Goal: Check status: Check status

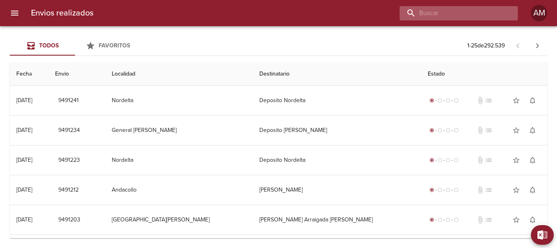
click at [471, 14] on input "buscar" at bounding box center [452, 13] width 104 height 14
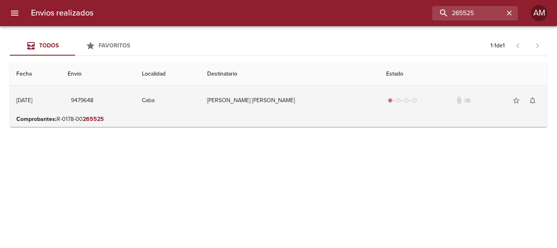
click at [284, 98] on td "[PERSON_NAME] [PERSON_NAME]" at bounding box center [290, 100] width 179 height 29
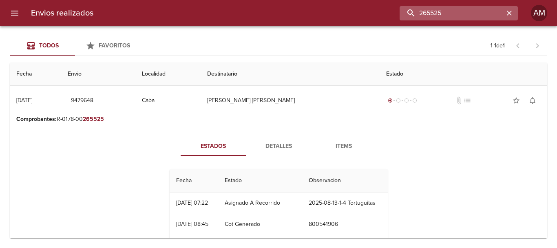
click at [465, 9] on input "265525" at bounding box center [452, 13] width 104 height 14
type input "262525"
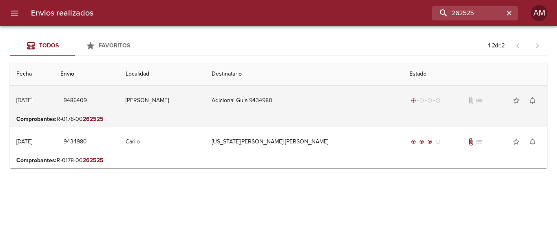
click at [295, 99] on td "Adicional Guia 9434980" at bounding box center [304, 100] width 198 height 29
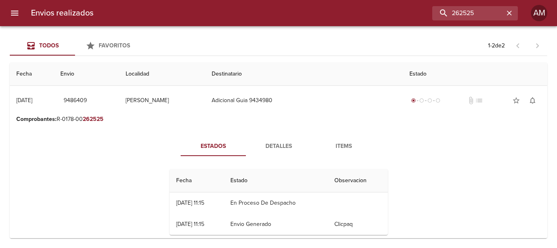
click at [283, 144] on span "Detalles" at bounding box center [279, 146] width 56 height 10
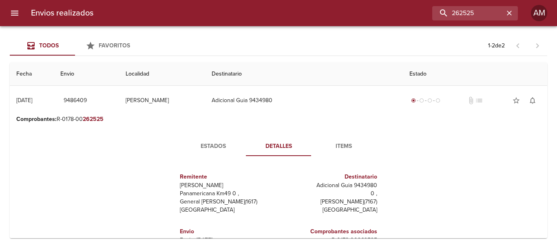
scroll to position [138, 0]
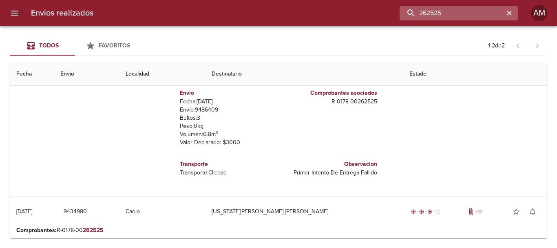
click at [496, 9] on input "262525" at bounding box center [452, 13] width 104 height 14
type input "262586"
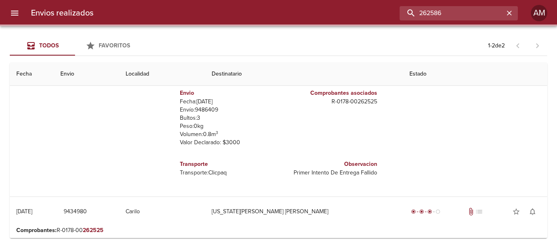
scroll to position [0, 0]
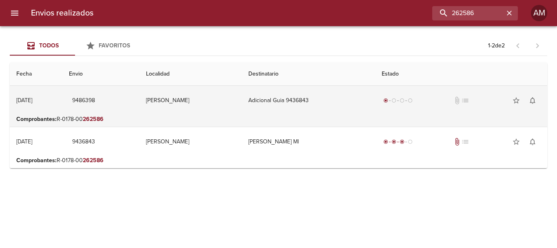
click at [302, 99] on td "Adicional Guia 9436843" at bounding box center [308, 100] width 133 height 29
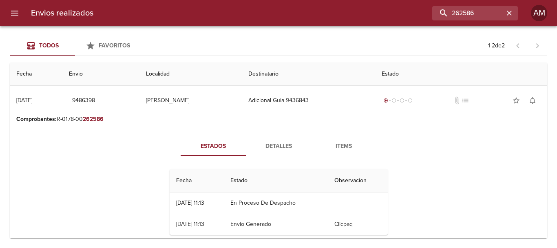
click at [281, 147] on span "Detalles" at bounding box center [279, 146] width 56 height 10
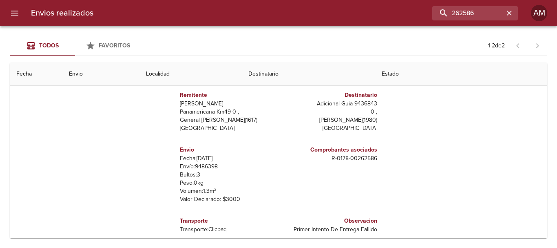
scroll to position [122, 0]
